Goal: Obtain resource: Obtain resource

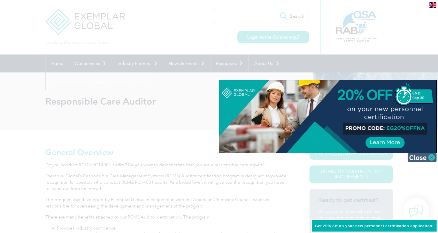
click at [425, 158] on img at bounding box center [422, 157] width 29 height 9
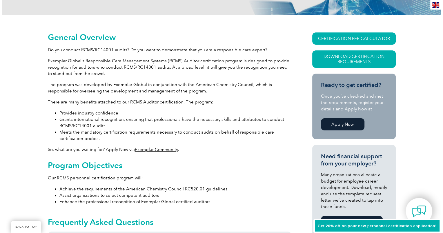
scroll to position [116, 0]
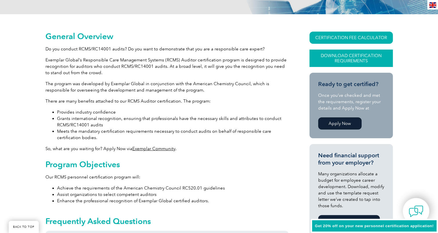
click at [354, 60] on link "Download Certification Requirements" at bounding box center [351, 58] width 83 height 17
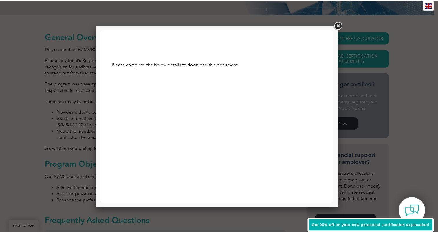
scroll to position [0, 0]
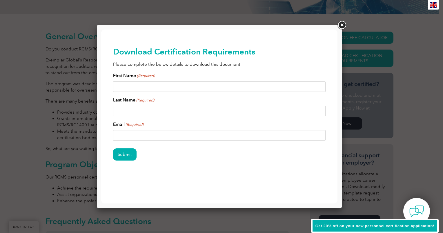
click at [344, 28] on link at bounding box center [341, 25] width 10 height 10
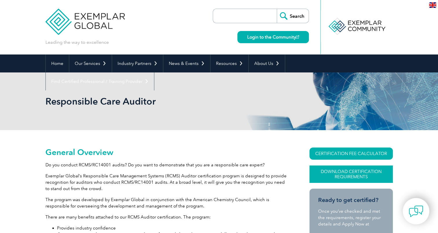
click at [352, 174] on link "Download Certification Requirements" at bounding box center [351, 173] width 83 height 17
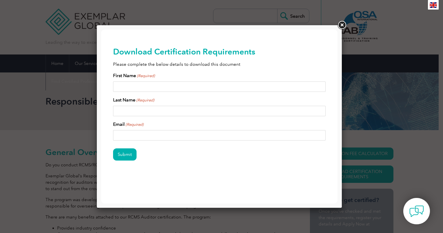
click at [129, 83] on input "First Name (Required)" at bounding box center [219, 86] width 213 height 10
type input "Matonia"
type input "[PERSON_NAME]"
type input "[EMAIL_ADDRESS][DOMAIN_NAME]"
click at [113, 148] on input "Submit" at bounding box center [124, 154] width 23 height 12
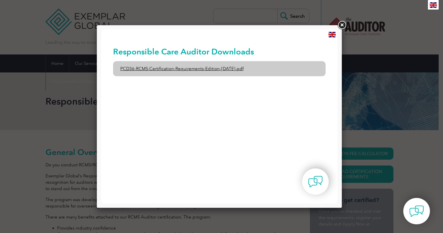
click at [184, 69] on link "PCD36-RCMS-Certification-Requirements-Edition-[DATE].pdf" at bounding box center [219, 68] width 213 height 15
